Goal: Task Accomplishment & Management: Complete application form

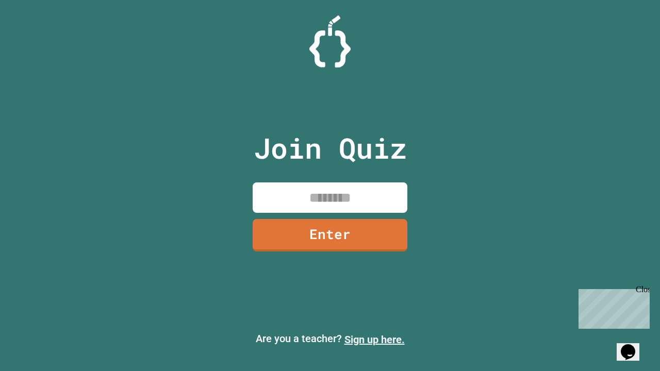
click at [374, 340] on link "Sign up here." at bounding box center [375, 340] width 60 height 12
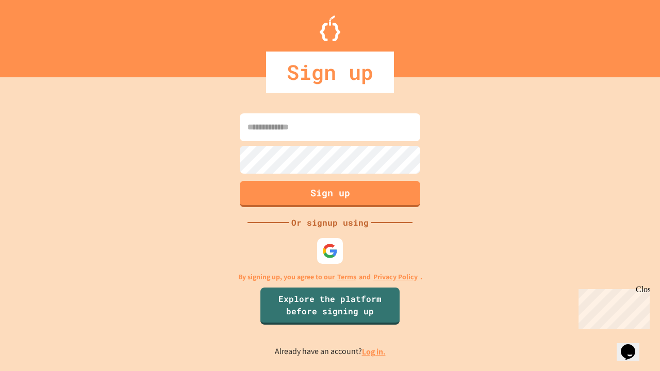
click at [374, 352] on link "Log in." at bounding box center [374, 352] width 24 height 11
